Goal: Transaction & Acquisition: Purchase product/service

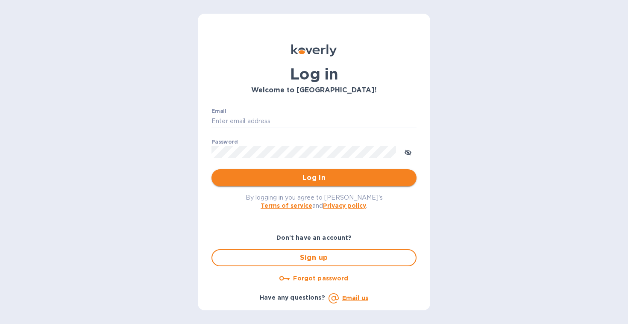
type input "[EMAIL_ADDRESS][DOMAIN_NAME]"
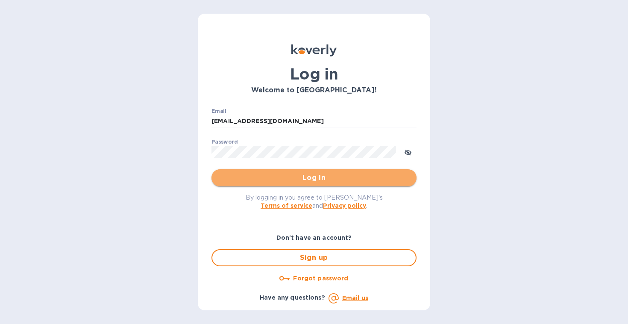
click at [294, 177] on span "Log in" at bounding box center [313, 178] width 191 height 10
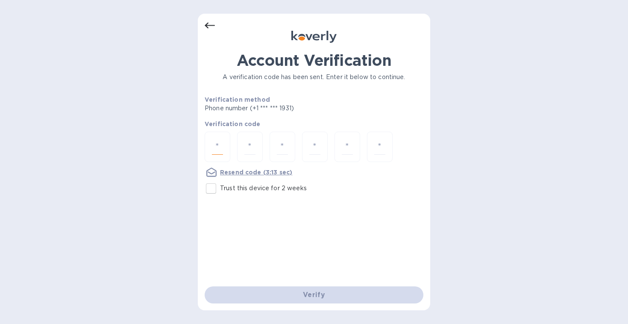
click at [217, 147] on input "number" at bounding box center [217, 147] width 11 height 16
type input "2"
type input "4"
type input "3"
type input "8"
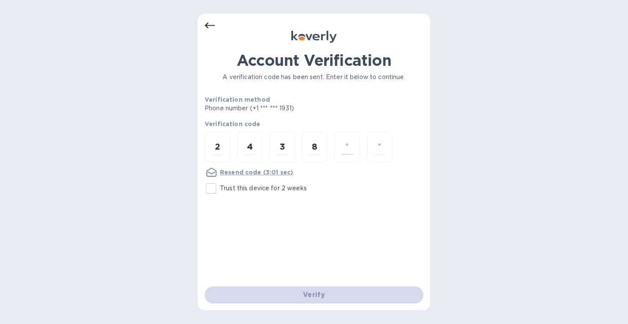
type input "4"
type input "9"
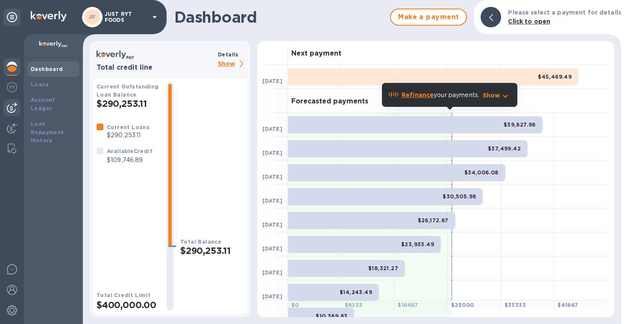
click at [11, 108] on img at bounding box center [12, 107] width 10 height 10
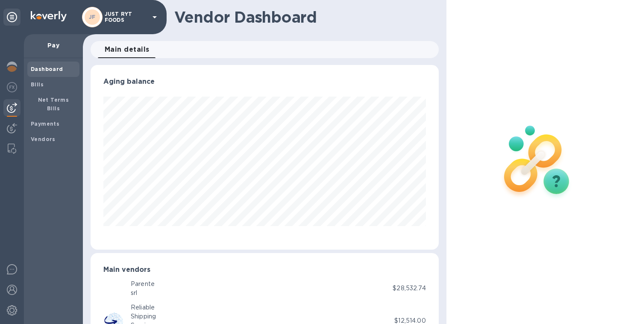
scroll to position [426847, 426687]
click at [32, 136] on b "Vendors" at bounding box center [43, 139] width 25 height 6
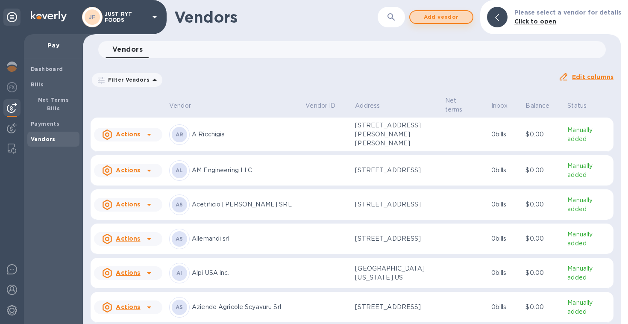
click at [445, 20] on span "Add vendor" at bounding box center [441, 17] width 49 height 10
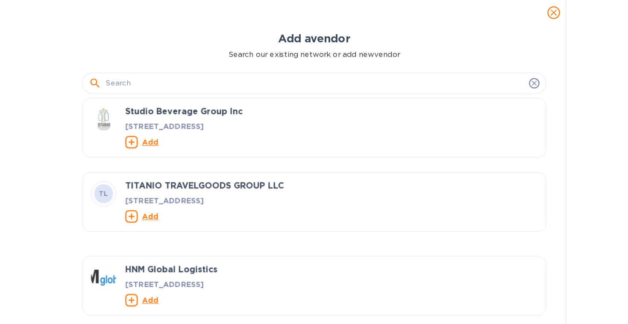
scroll to position [233, 284]
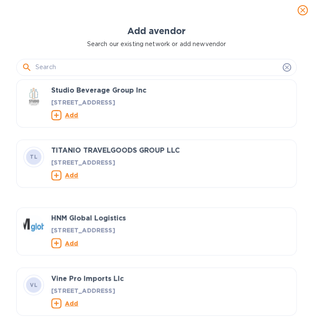
click at [109, 65] on input "text" at bounding box center [157, 67] width 244 height 13
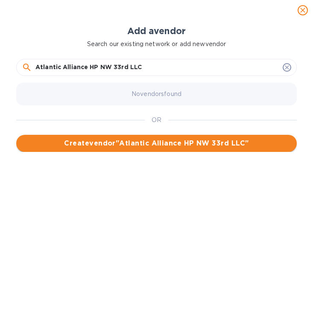
type input "Atlantic Alliance HP NW 33rd LLC"
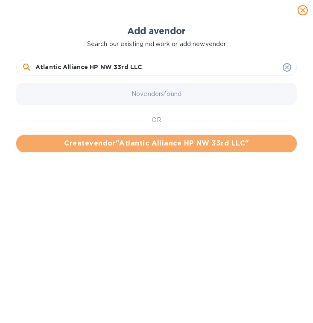
click at [158, 144] on span "Create vendor " Atlantic Alliance HP NW 33rd LLC "" at bounding box center [156, 143] width 267 height 10
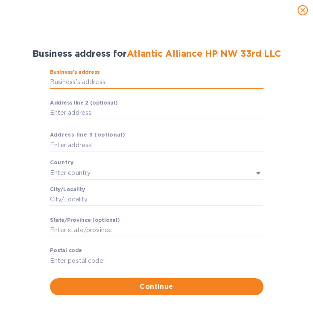
click at [70, 84] on input "Business’s аddress" at bounding box center [157, 82] width 214 height 13
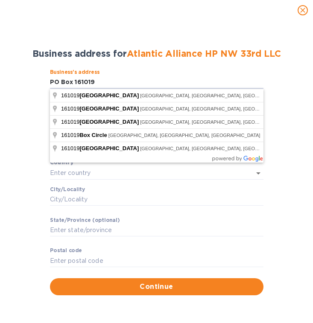
type input "PO Box 161019"
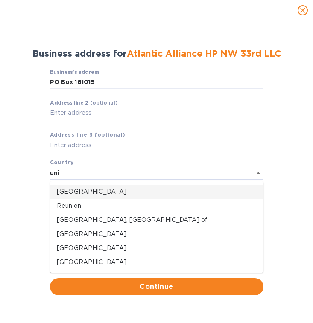
click at [69, 190] on p "[GEOGRAPHIC_DATA]" at bounding box center [157, 191] width 200 height 9
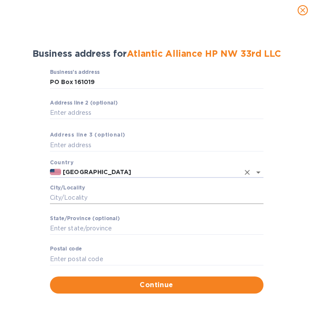
type input "[GEOGRAPHIC_DATA]"
click at [55, 199] on input "Сity/Locаlity" at bounding box center [157, 198] width 214 height 13
type input "Rocky RIver"
click at [72, 233] on input "Stаte/Province (optional)" at bounding box center [157, 228] width 214 height 13
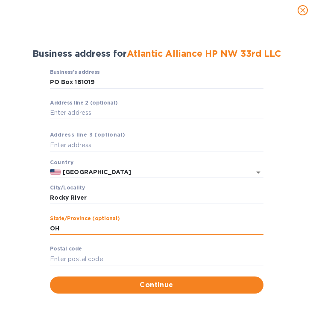
type input "OH"
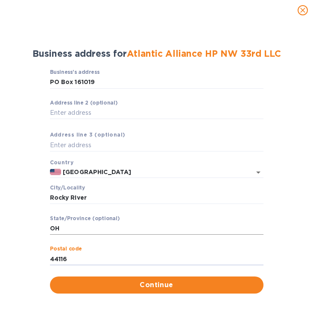
type input "44116"
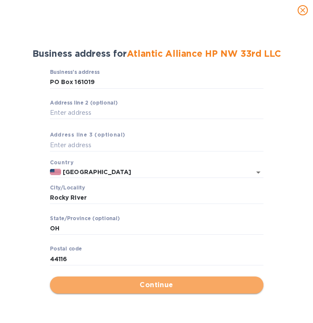
click at [121, 287] on span "Continue" at bounding box center [157, 285] width 200 height 10
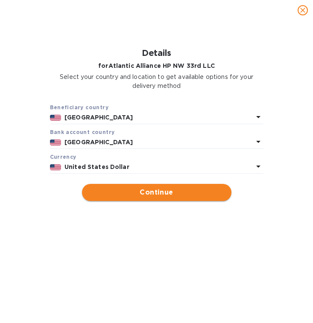
click at [164, 187] on span "Continue" at bounding box center [157, 192] width 136 height 10
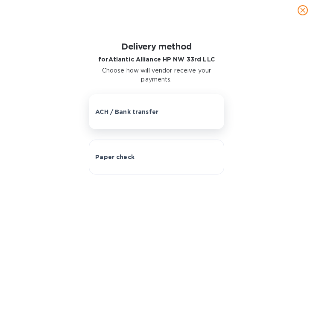
click at [139, 116] on p "ACH / Bank transfer" at bounding box center [126, 112] width 63 height 9
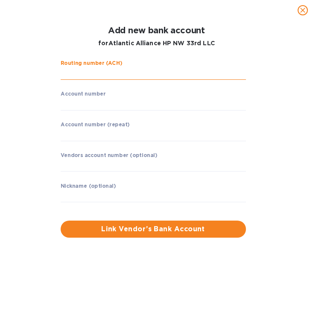
click at [99, 77] on input "string" at bounding box center [153, 73] width 185 height 13
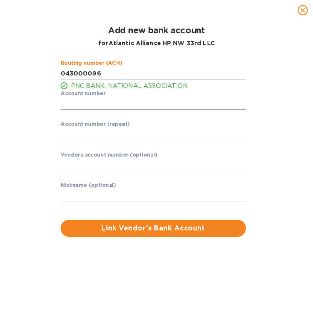
type input "043000096"
click at [91, 99] on input "string" at bounding box center [153, 103] width 185 height 13
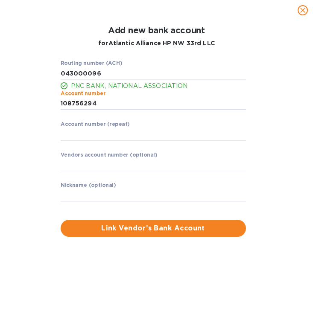
type input "108756294"
click at [84, 132] on input "string" at bounding box center [153, 134] width 185 height 13
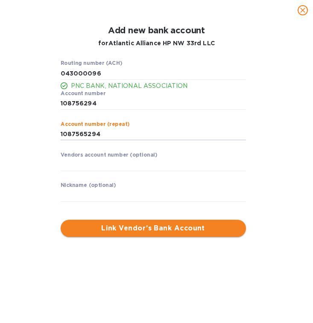
type input "1087565294"
click at [122, 228] on span "Link Vendor’s Bank Account" at bounding box center [153, 228] width 172 height 10
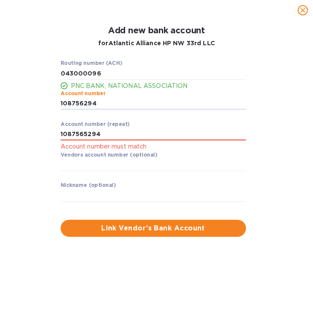
drag, startPoint x: 118, startPoint y: 102, endPoint x: 39, endPoint y: 111, distance: 79.9
click at [39, 111] on div "Routing number (ACH) PNC BANK, NATIONAL ASSOCIATION Account number ​ Account nu…" at bounding box center [156, 148] width 291 height 187
type input "1087565294"
drag, startPoint x: 107, startPoint y: 135, endPoint x: 23, endPoint y: 142, distance: 84.0
click at [23, 142] on div "Routing number (ACH) PNC BANK, NATIONAL ASSOCIATION Account number ​ Account nu…" at bounding box center [156, 148] width 291 height 187
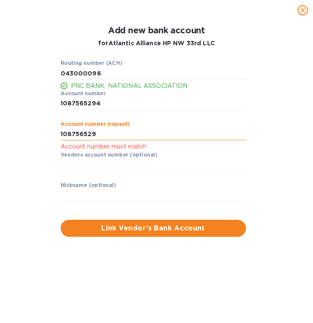
type input "1087565294"
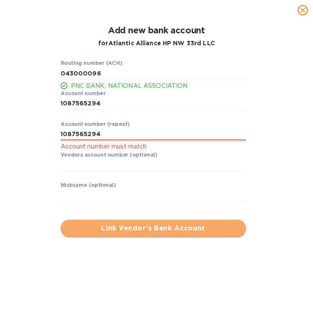
click at [137, 230] on span "Link Vendor’s Bank Account" at bounding box center [153, 228] width 172 height 10
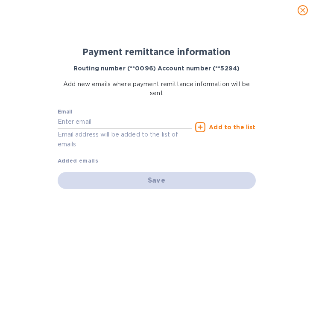
click at [104, 120] on input "text" at bounding box center [125, 122] width 135 height 13
type input "[EMAIL_ADDRESS][DOMAIN_NAME]"
click at [205, 127] on icon at bounding box center [200, 127] width 10 height 10
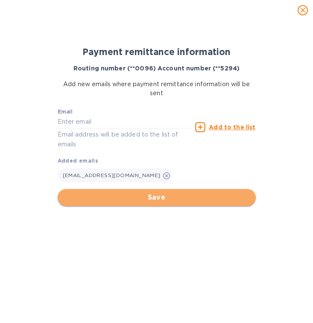
click at [146, 197] on span "Save" at bounding box center [156, 198] width 184 height 10
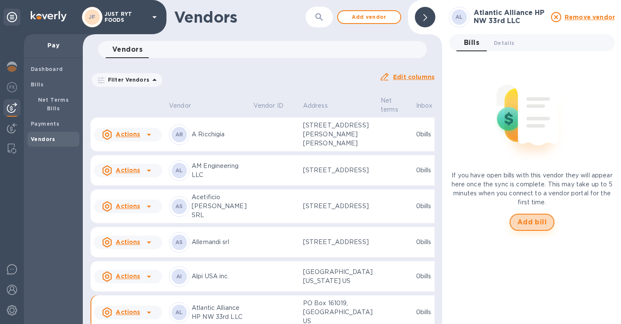
click at [537, 227] on button "Add bill" at bounding box center [532, 222] width 45 height 17
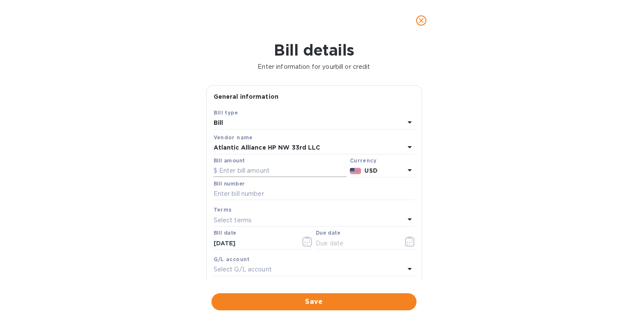
click at [254, 173] on input "text" at bounding box center [280, 170] width 133 height 13
type input "33,594.65"
type input "Final Payment 9/25"
click at [303, 243] on icon "button" at bounding box center [307, 241] width 10 height 10
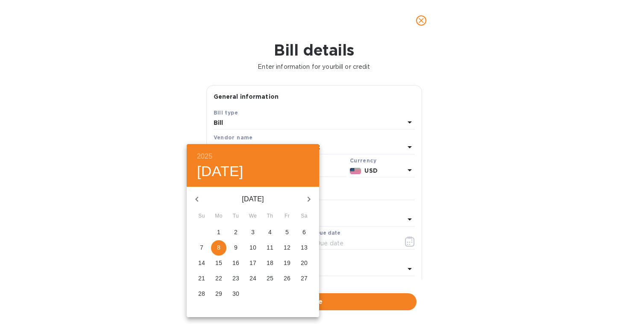
click at [200, 200] on icon "button" at bounding box center [197, 199] width 10 height 10
click at [283, 232] on span "1" at bounding box center [286, 232] width 15 height 9
type input "[DATE]"
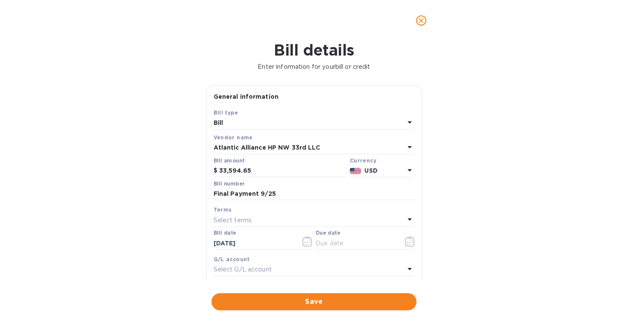
click at [266, 220] on div "Select terms" at bounding box center [309, 220] width 191 height 12
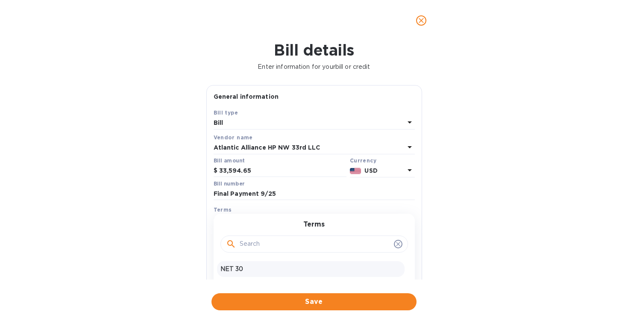
click at [240, 268] on p "NET 30" at bounding box center [310, 268] width 181 height 9
type input "[DATE]"
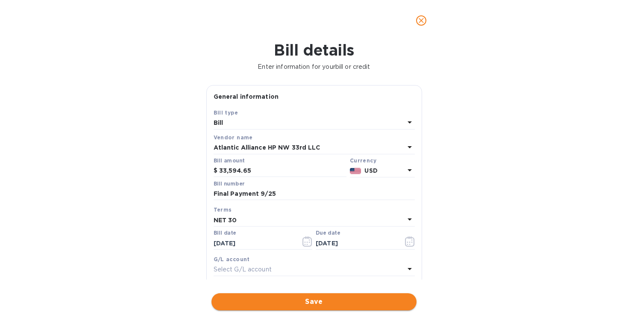
click at [349, 304] on span "Save" at bounding box center [313, 301] width 191 height 10
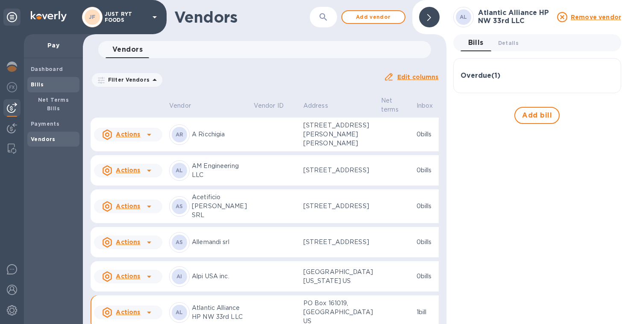
click at [43, 84] on span "Bills" at bounding box center [53, 84] width 45 height 9
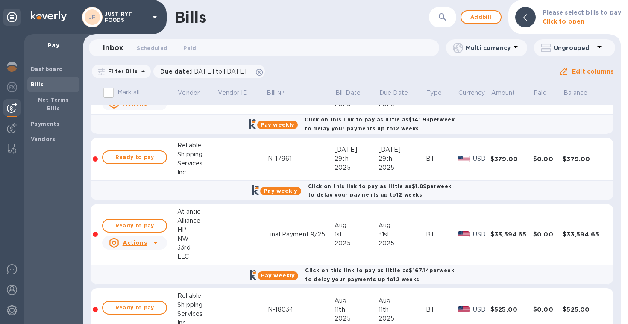
scroll to position [32, 0]
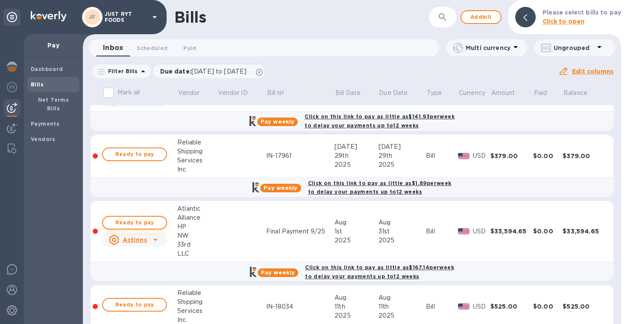
click at [140, 222] on span "Ready to pay" at bounding box center [135, 222] width 50 height 10
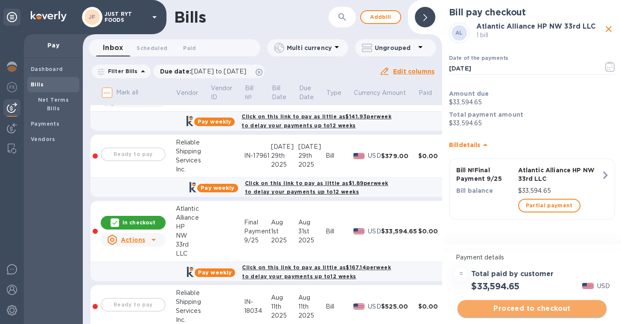
click at [534, 310] on span "Proceed to checkout" at bounding box center [532, 308] width 135 height 10
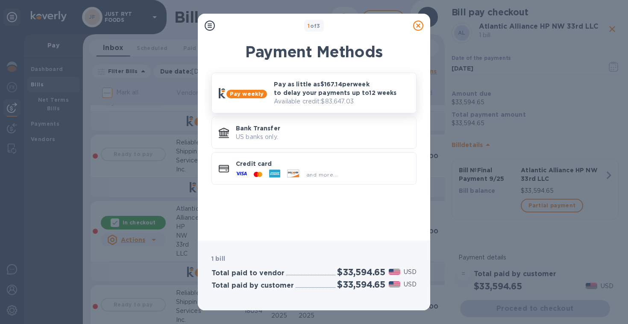
click at [355, 97] on p "Pay as little as $167.14 per week to delay your payments up to 12 weeks" at bounding box center [341, 88] width 135 height 17
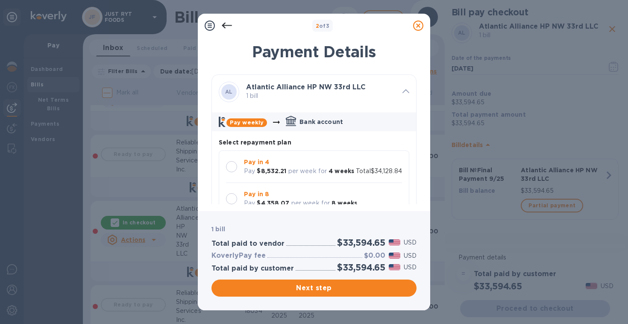
scroll to position [8, 0]
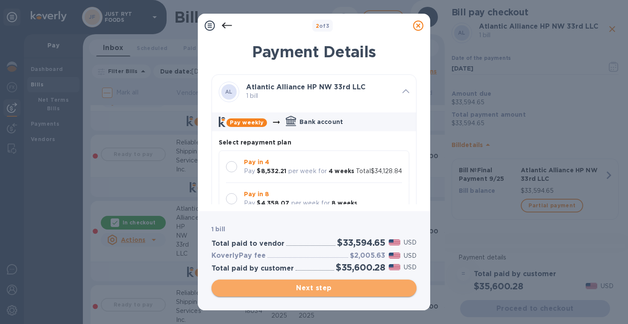
click at [304, 288] on span "Next step" at bounding box center [313, 288] width 191 height 10
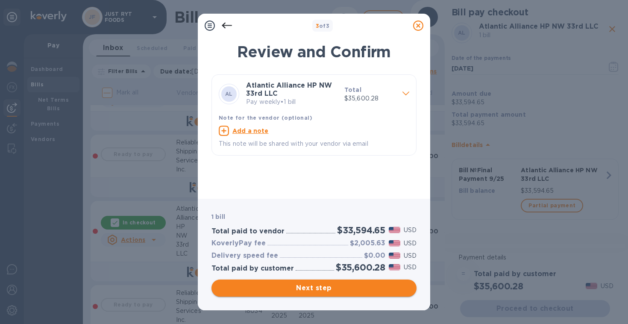
click at [315, 286] on span "Next step" at bounding box center [313, 288] width 191 height 10
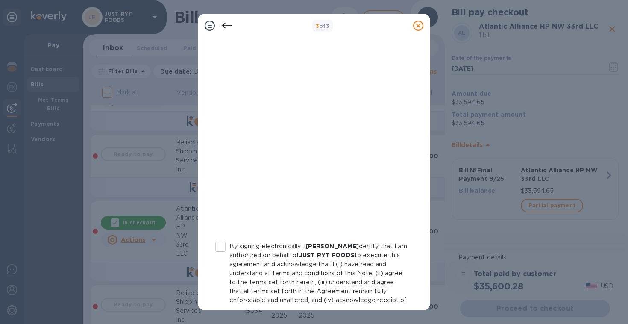
scroll to position [163, 0]
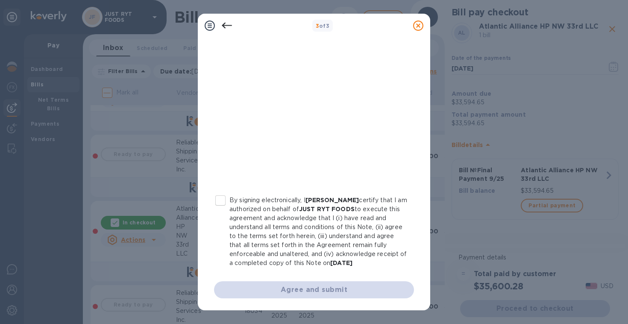
click at [222, 192] on input "By signing electronically, I [PERSON_NAME] certify that I am authorized on beha…" at bounding box center [220, 200] width 18 height 18
checkbox input "true"
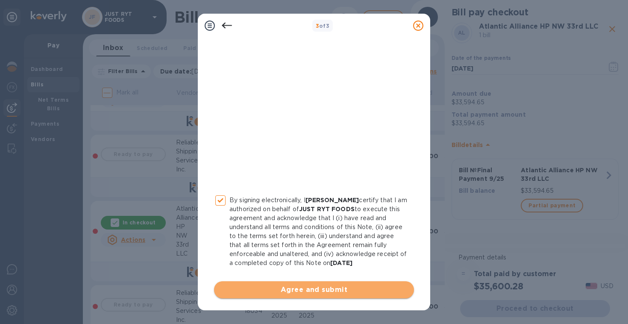
click at [328, 287] on span "Agree and submit" at bounding box center [314, 289] width 186 height 10
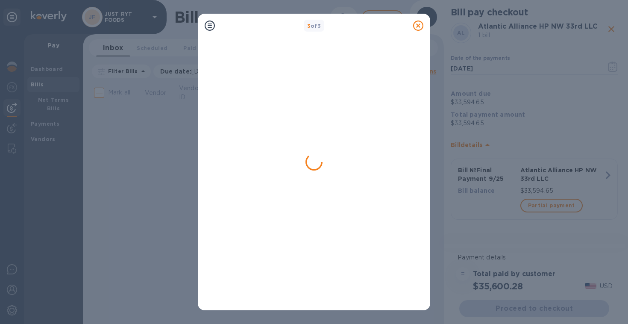
scroll to position [0, 0]
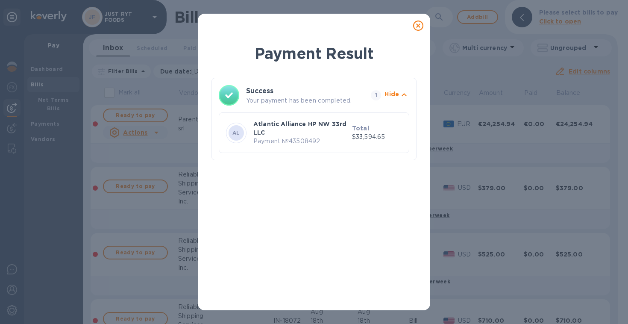
click at [419, 28] on icon at bounding box center [418, 25] width 10 height 10
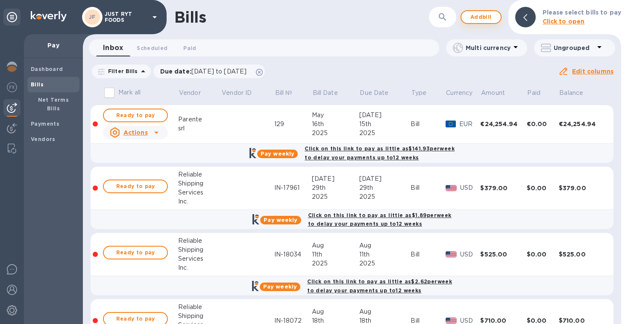
click at [486, 14] on span "Add bill" at bounding box center [481, 17] width 26 height 10
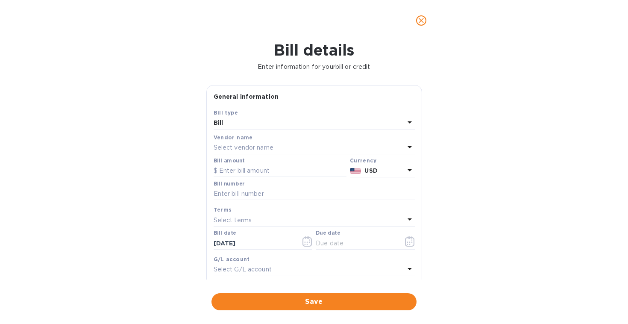
click at [276, 147] on div "Select vendor name" at bounding box center [309, 148] width 191 height 12
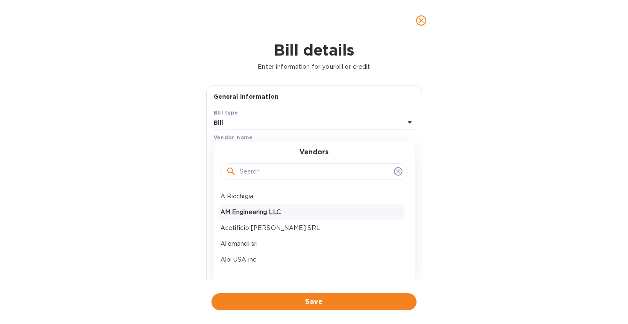
click at [253, 215] on p "AM Engineering LLC" at bounding box center [310, 212] width 181 height 9
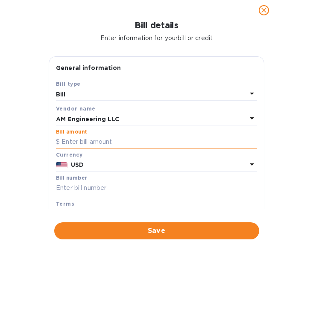
click at [74, 138] on input "text" at bounding box center [156, 142] width 201 height 13
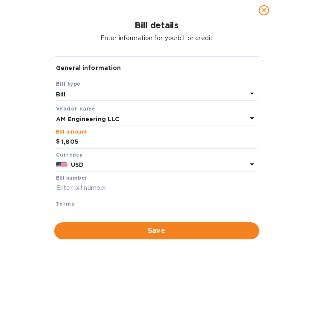
type input "1,805"
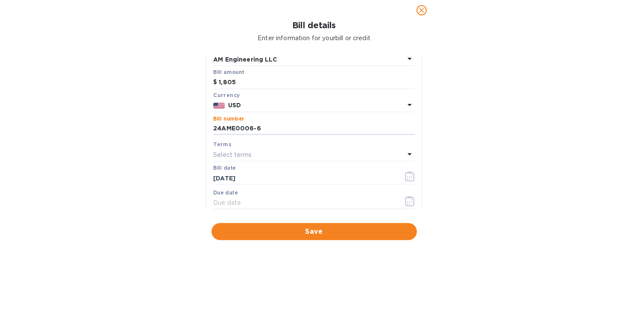
scroll to position [62, 0]
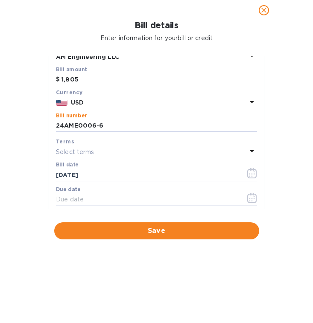
type input "24AME0006-6"
click at [97, 171] on input "[DATE]" at bounding box center [147, 175] width 183 height 13
click at [250, 173] on icon "button" at bounding box center [252, 173] width 10 height 10
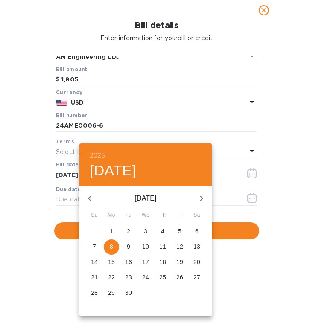
click at [91, 200] on icon "button" at bounding box center [90, 198] width 10 height 10
click at [161, 279] on p "24" at bounding box center [162, 277] width 7 height 9
type input "[DATE]"
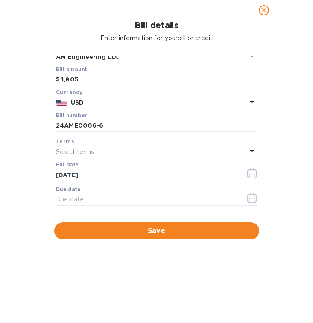
click at [105, 153] on div "Select terms" at bounding box center [151, 152] width 191 height 12
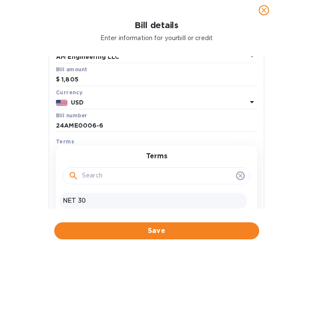
click at [77, 198] on p "NET 30" at bounding box center [153, 200] width 181 height 9
type input "[DATE]"
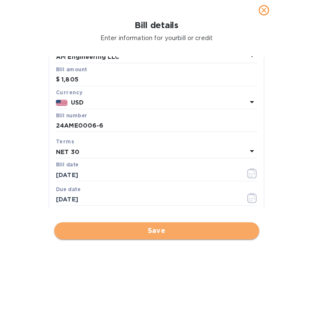
click at [129, 229] on span "Save" at bounding box center [156, 231] width 191 height 10
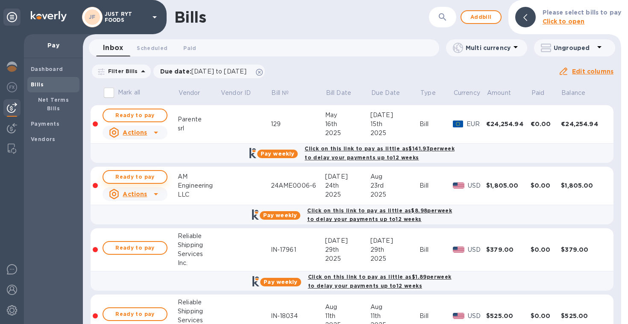
click at [142, 176] on span "Ready to pay" at bounding box center [135, 177] width 50 height 10
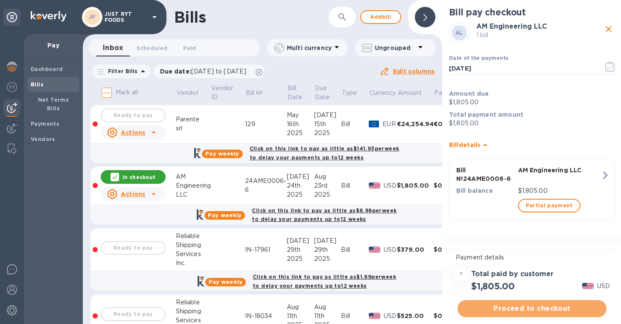
click at [519, 301] on button "Proceed to checkout" at bounding box center [532, 308] width 149 height 17
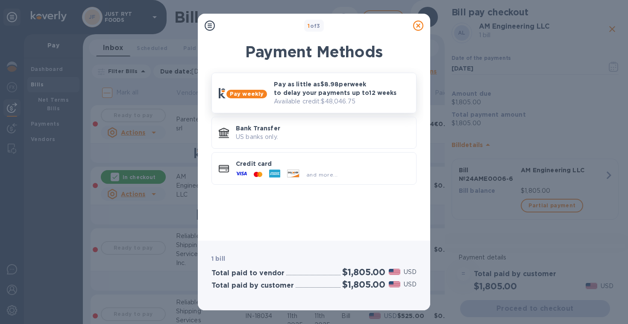
click at [366, 95] on p "Pay as little as $8.98 per week to delay your payments up to 12 weeks" at bounding box center [341, 88] width 135 height 17
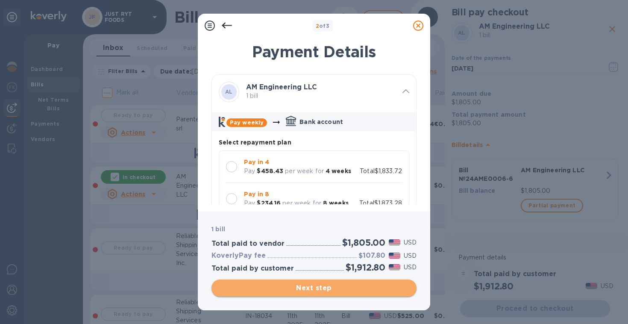
click at [339, 288] on span "Next step" at bounding box center [313, 288] width 191 height 10
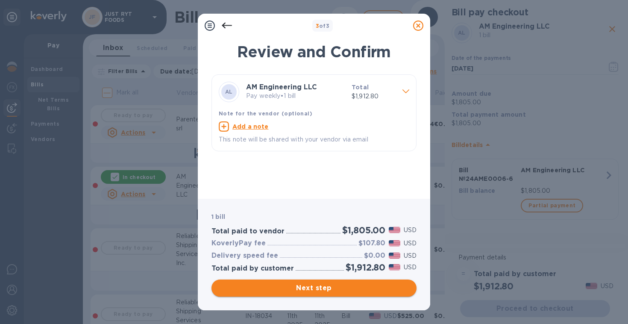
click at [316, 289] on span "Next step" at bounding box center [313, 288] width 191 height 10
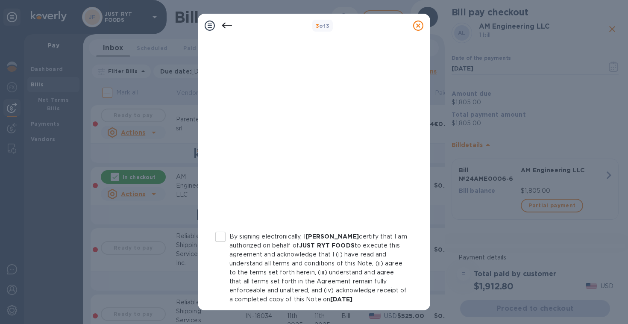
scroll to position [163, 0]
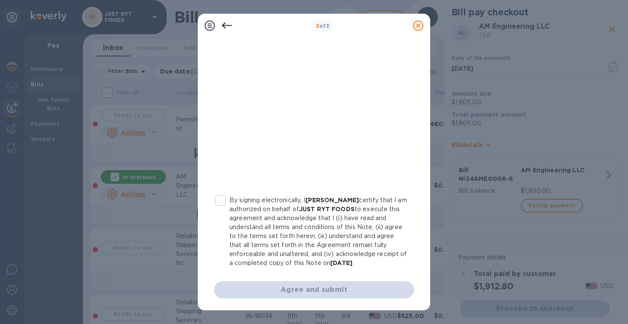
click at [219, 191] on input "By signing electronically, I [PERSON_NAME] certify that I am authorized on beha…" at bounding box center [220, 200] width 18 height 18
checkbox input "true"
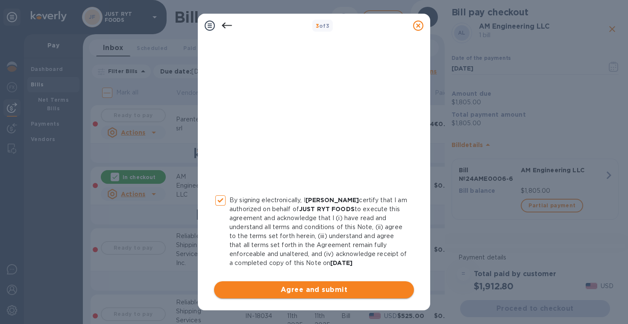
click at [319, 294] on span "Agree and submit" at bounding box center [314, 289] width 186 height 10
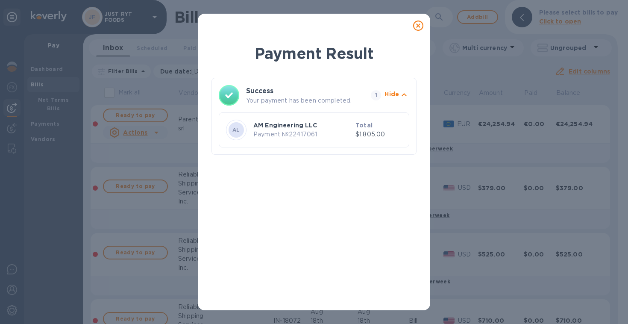
click at [421, 26] on icon at bounding box center [418, 25] width 10 height 10
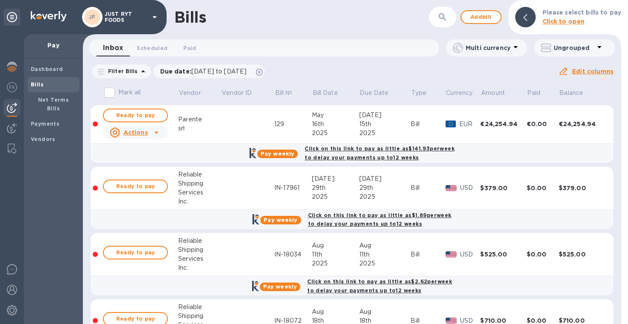
click at [337, 20] on div "Bills" at bounding box center [301, 17] width 255 height 18
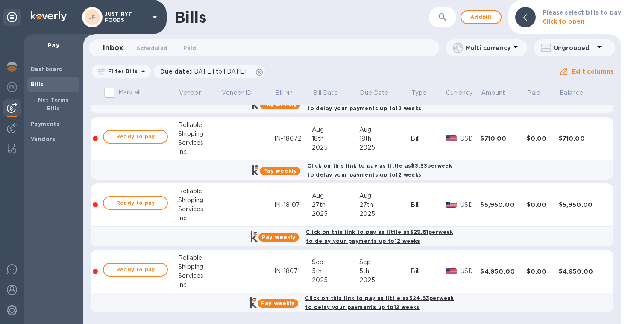
scroll to position [0, 0]
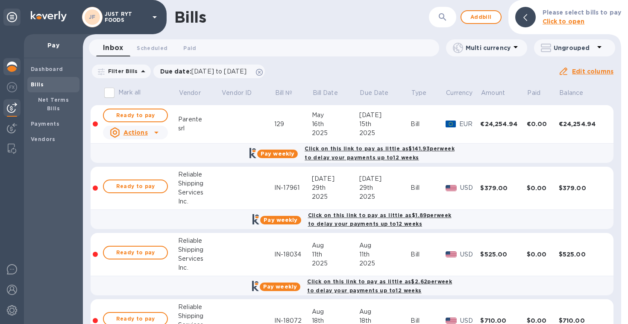
click at [12, 68] on img at bounding box center [12, 66] width 10 height 10
